Goal: Information Seeking & Learning: Learn about a topic

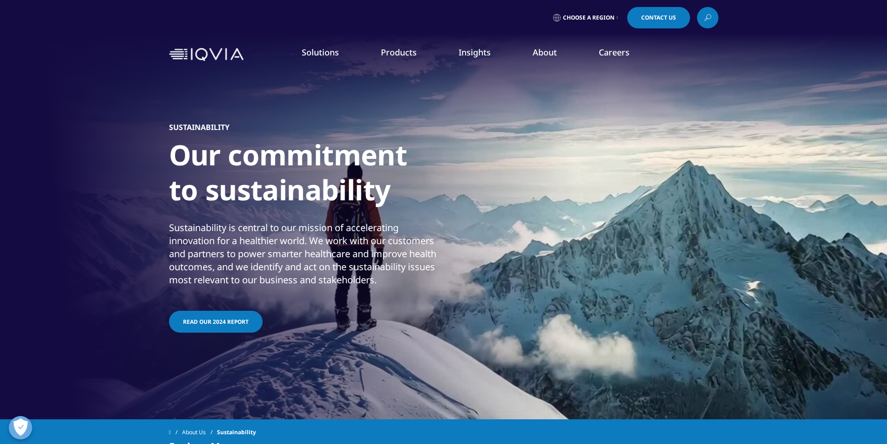
drag, startPoint x: 225, startPoint y: 319, endPoint x: 321, endPoint y: 331, distance: 97.2
click at [321, 331] on div "Sustainability Our commitment to sustainability Sustainability is central to ou…" at bounding box center [443, 228] width 549 height 317
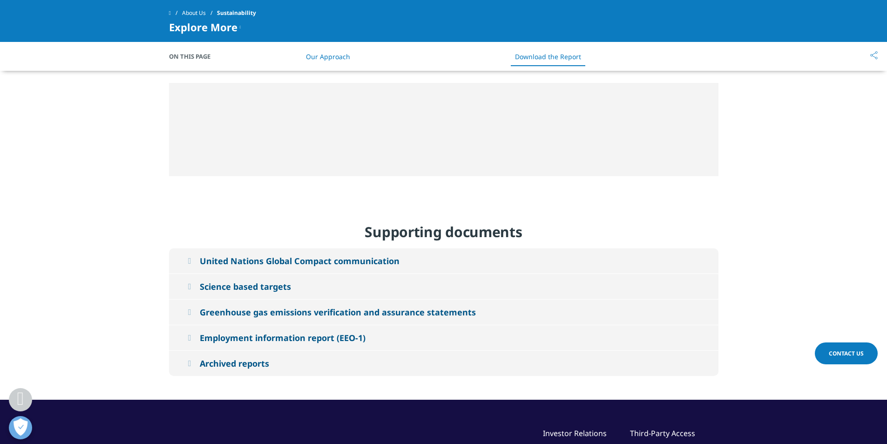
scroll to position [4189, 0]
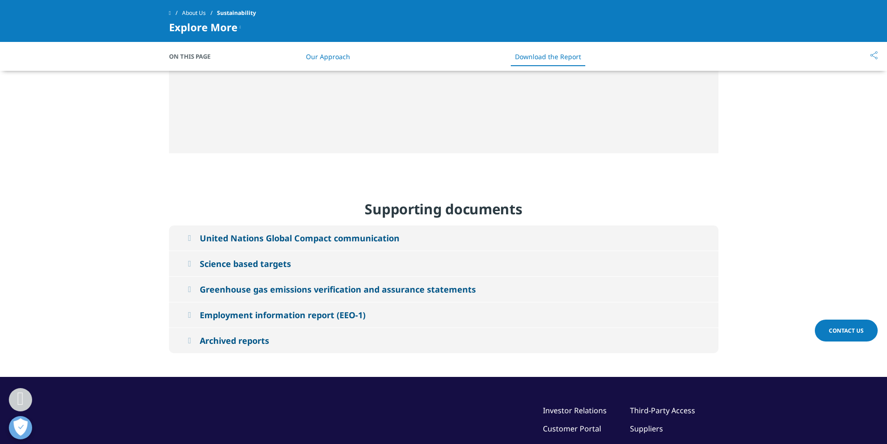
drag, startPoint x: 263, startPoint y: 256, endPoint x: 236, endPoint y: 252, distance: 26.9
click at [236, 283] on div "Greenhouse gas emissions verification and assurance statements" at bounding box center [338, 288] width 276 height 11
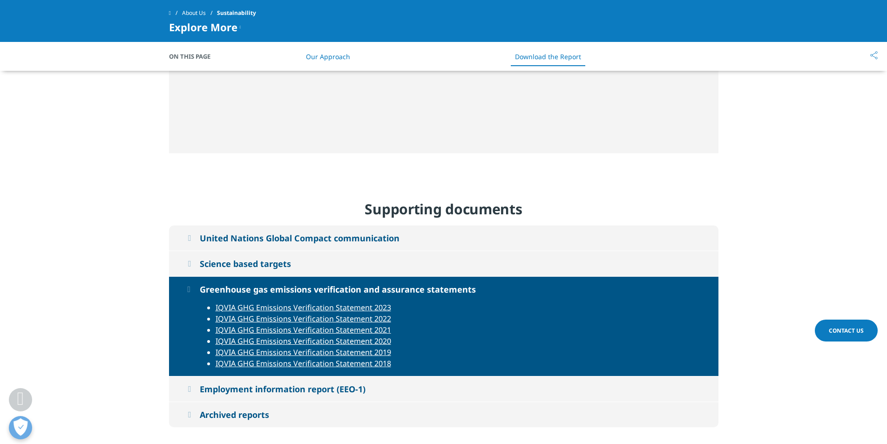
click at [271, 232] on div "United Nations Global Compact communication" at bounding box center [300, 237] width 200 height 11
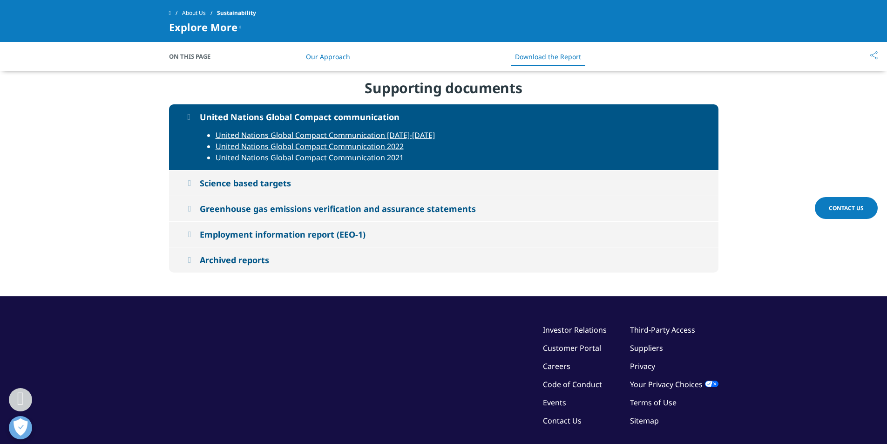
scroll to position [4368, 0]
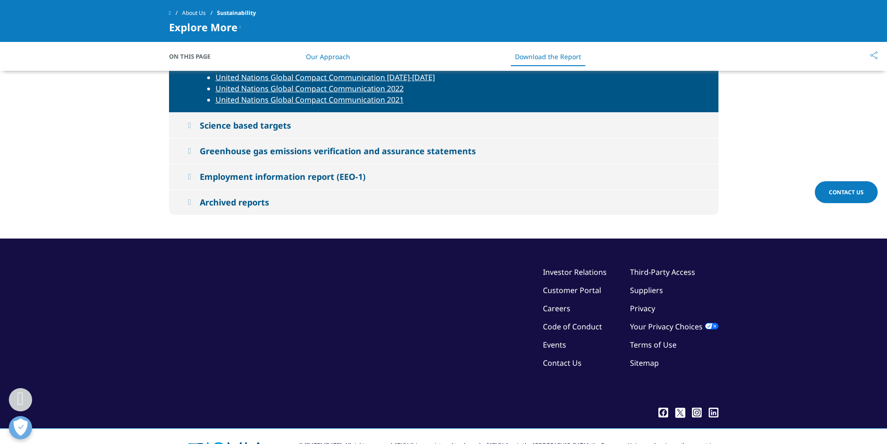
click at [273, 145] on div "Greenhouse gas emissions verification and assurance statements" at bounding box center [338, 150] width 276 height 11
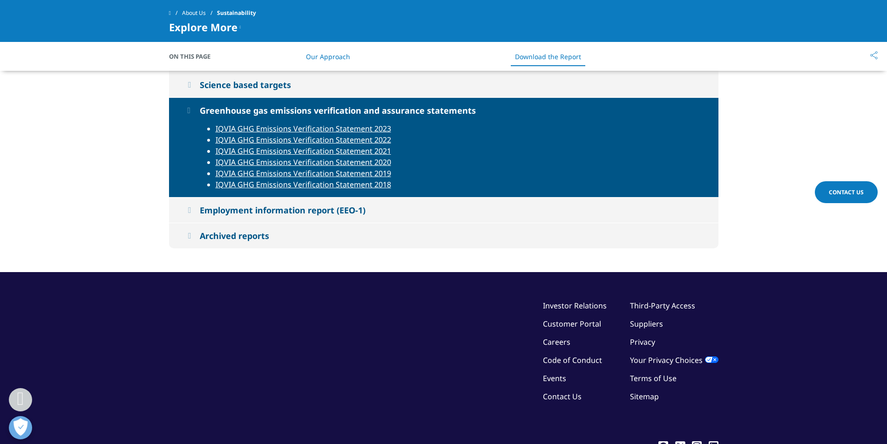
click at [270, 204] on div "Employment information report (EEO-1)" at bounding box center [283, 209] width 166 height 11
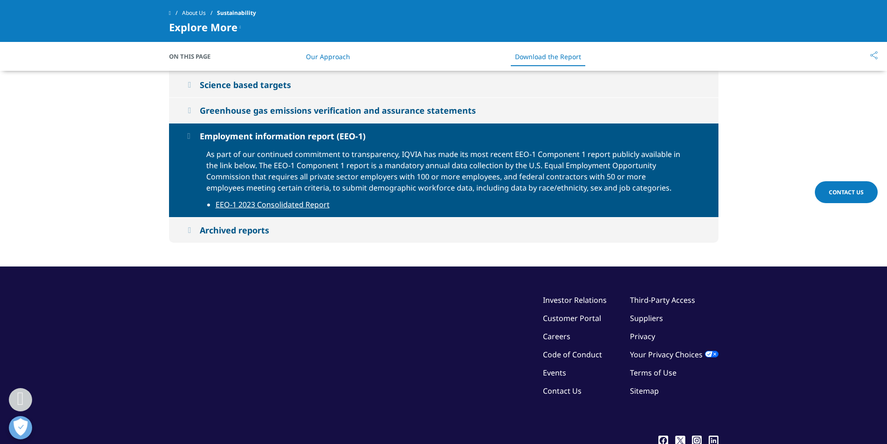
click at [247, 224] on div "Archived reports" at bounding box center [234, 229] width 69 height 11
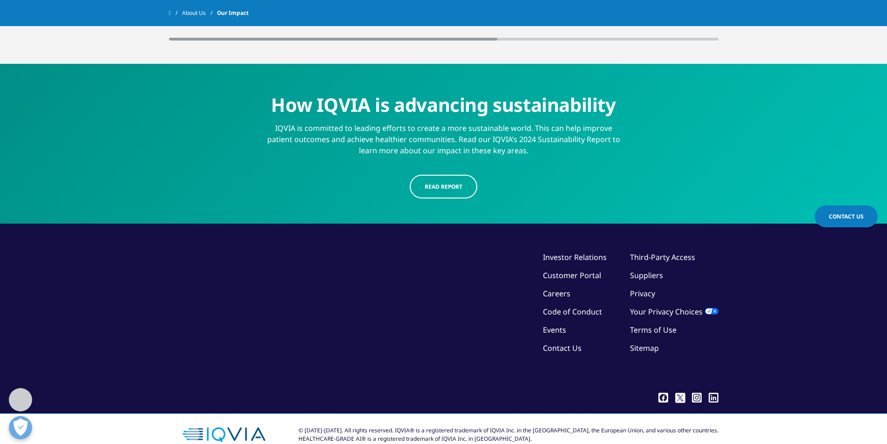
scroll to position [2083, 0]
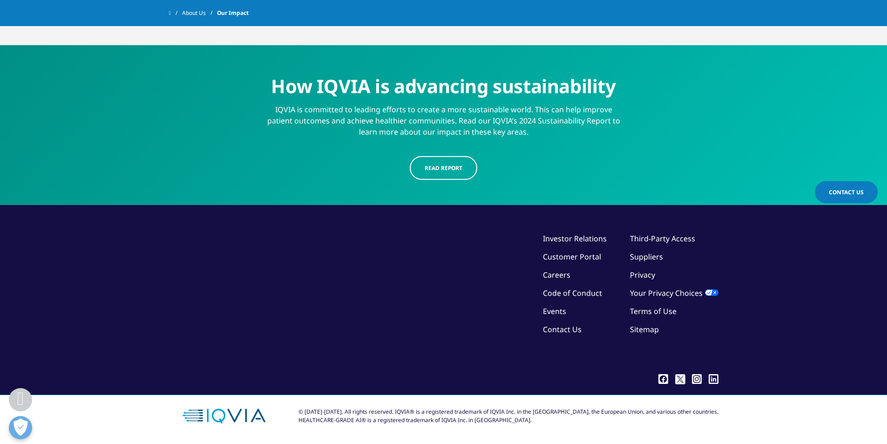
click at [453, 170] on span "Read report" at bounding box center [443, 168] width 38 height 8
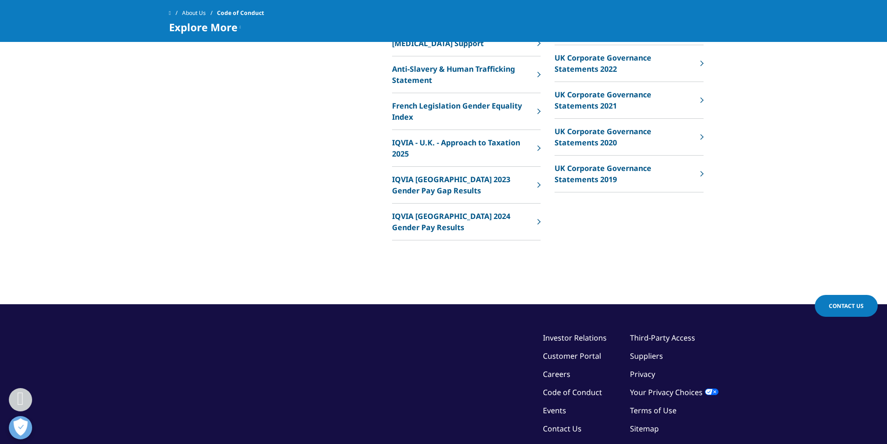
scroll to position [884, 0]
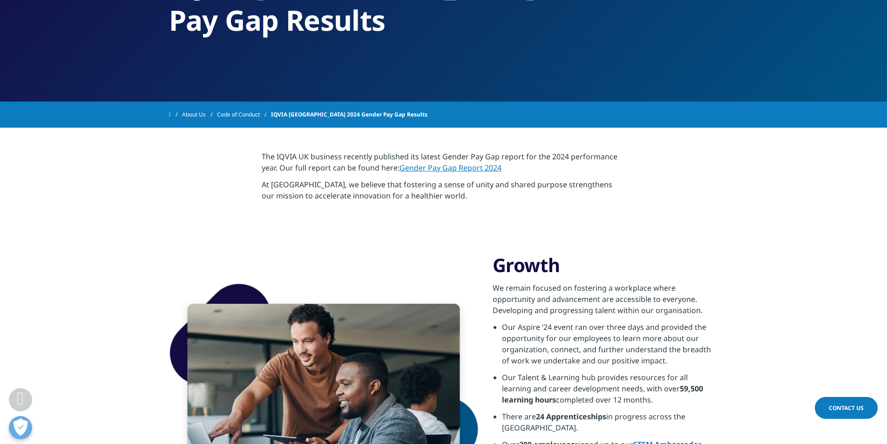
scroll to position [93, 0]
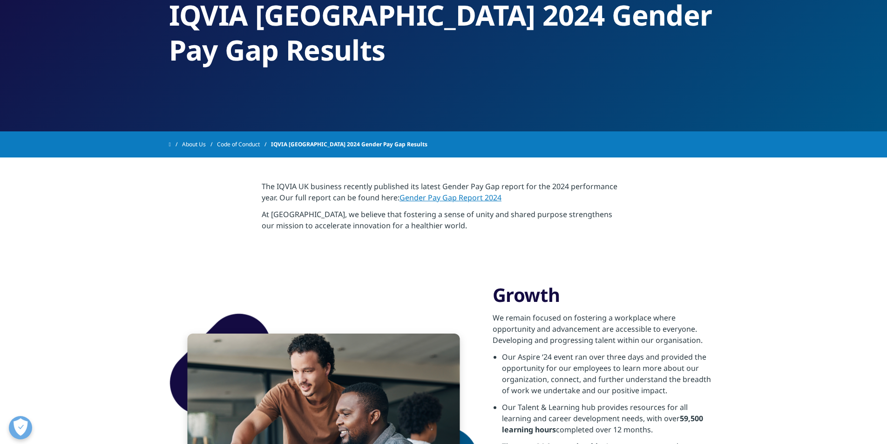
click at [484, 192] on link "Gender Pay Gap Report 2024" at bounding box center [450, 197] width 102 height 10
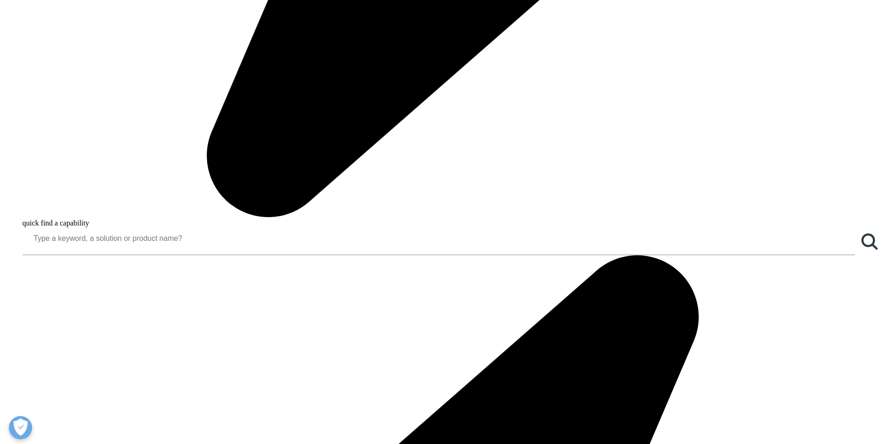
scroll to position [994, 0]
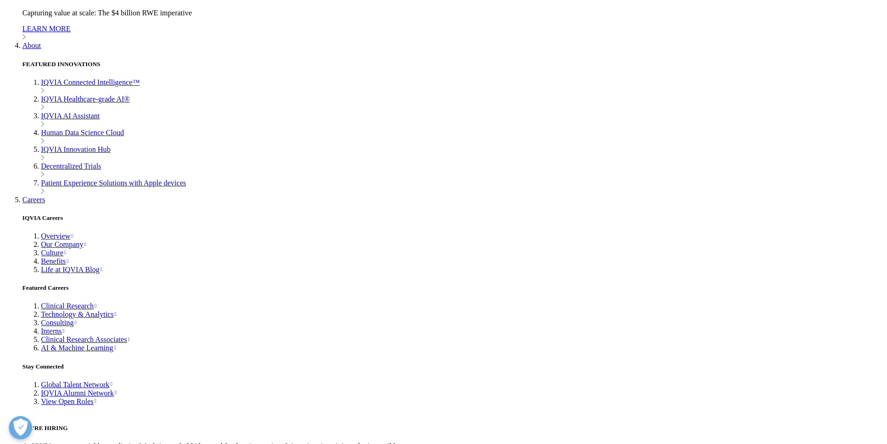
scroll to position [4151, 0]
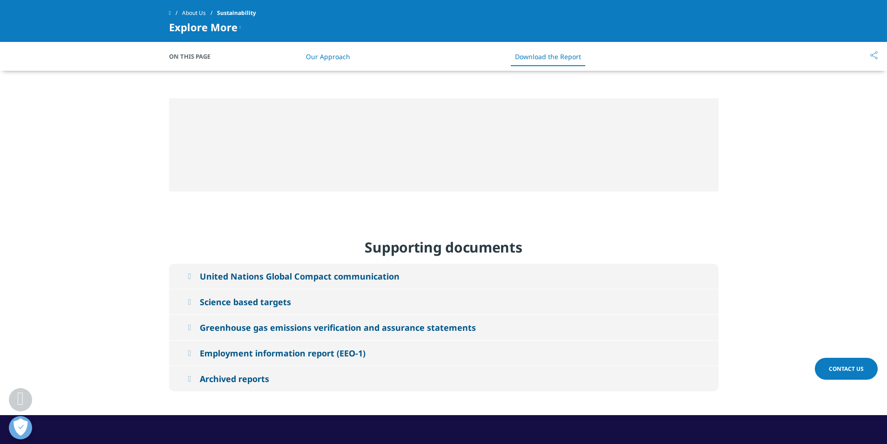
click at [280, 322] on div "Greenhouse gas emissions verification and assurance statements" at bounding box center [338, 327] width 276 height 11
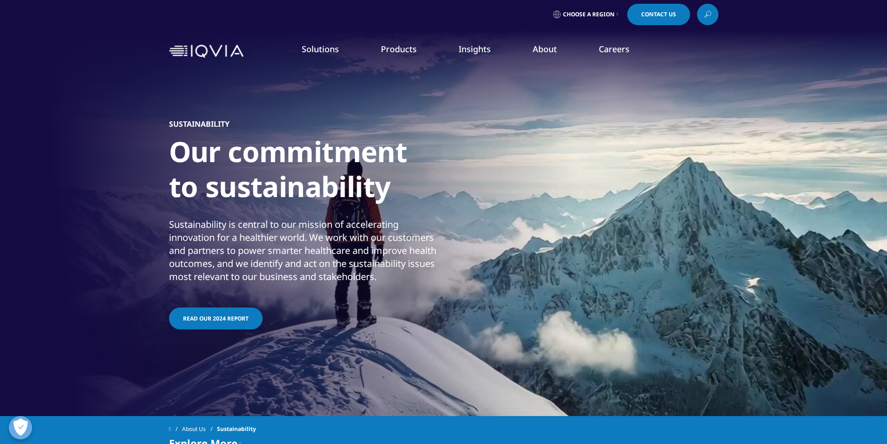
scroll to position [0, 0]
